Goal: Information Seeking & Learning: Learn about a topic

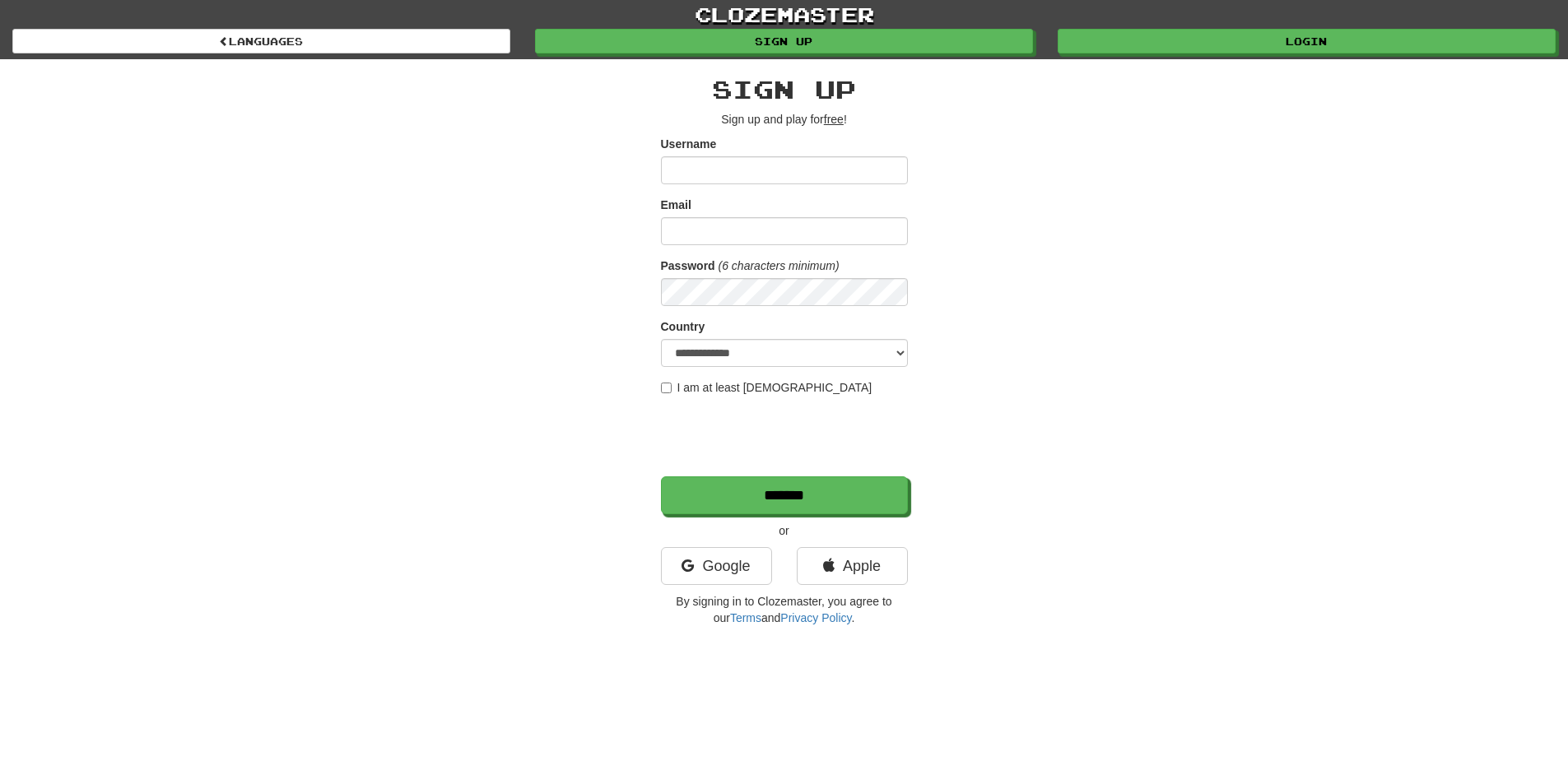
click at [1160, 318] on div "**********" at bounding box center [784, 347] width 963 height 575
click at [806, 13] on link "clozemaster" at bounding box center [784, 15] width 1568 height 29
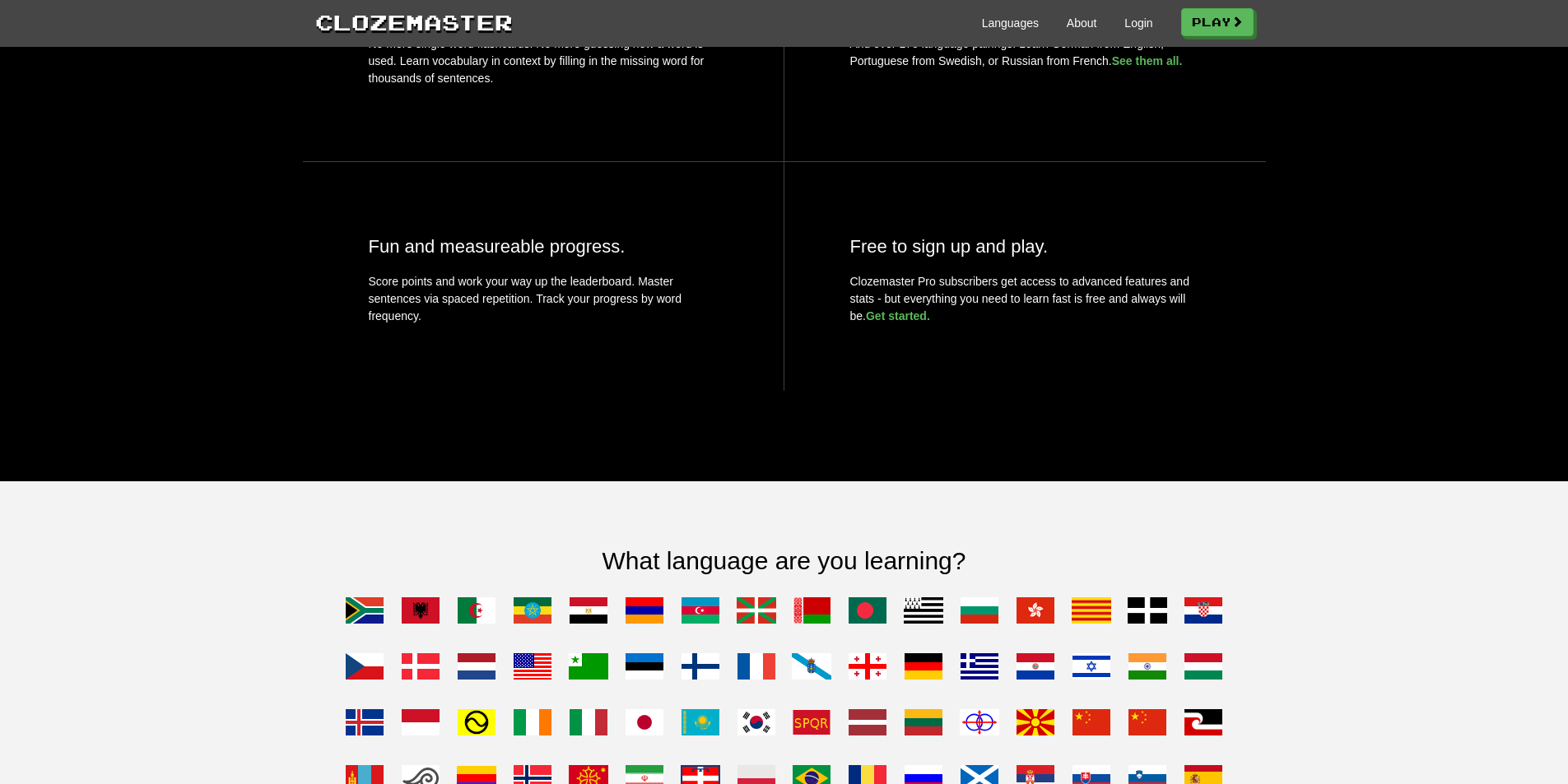
scroll to position [1070, 0]
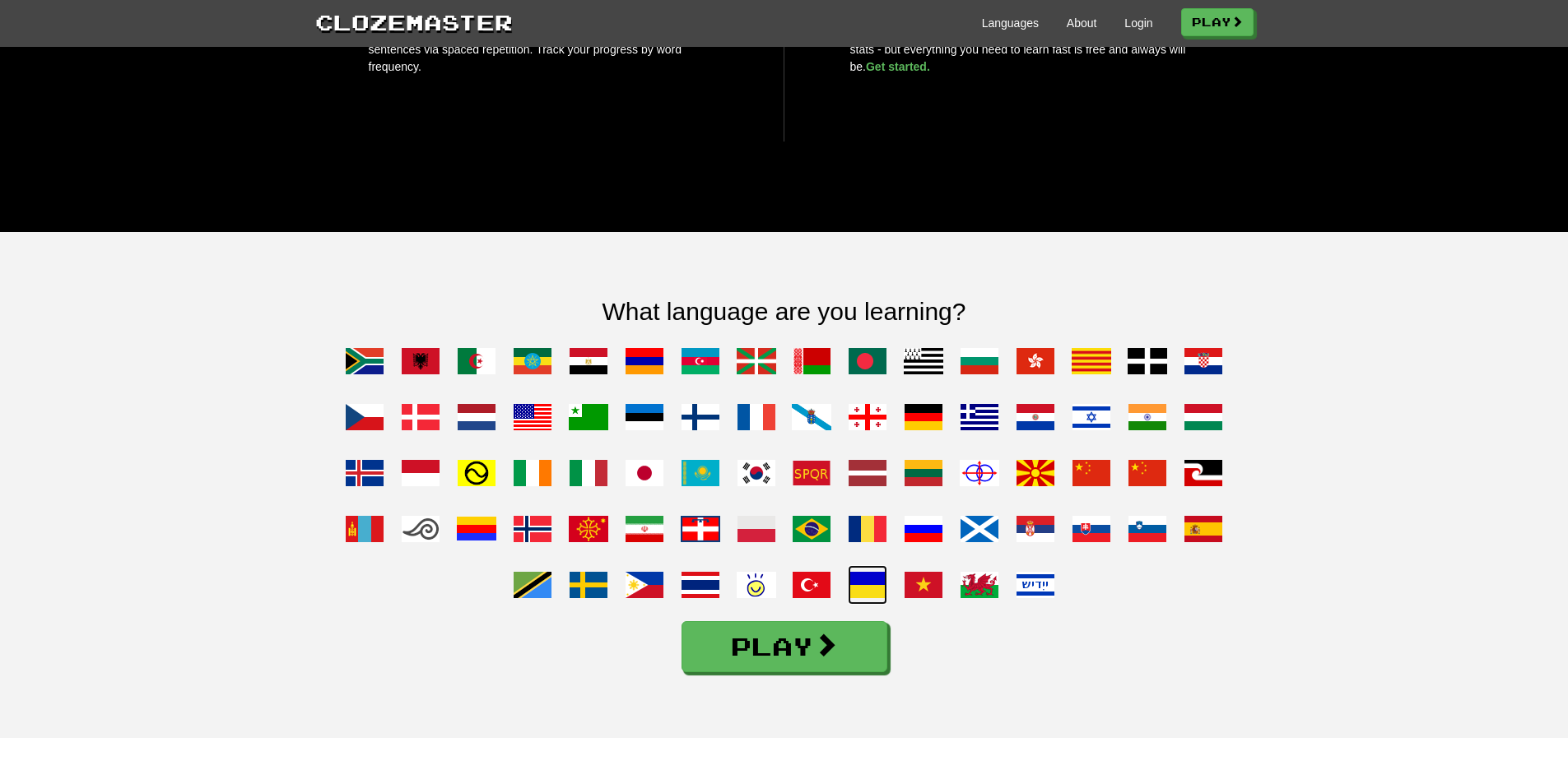
click at [875, 602] on span at bounding box center [867, 584] width 39 height 39
